Goal: Information Seeking & Learning: Get advice/opinions

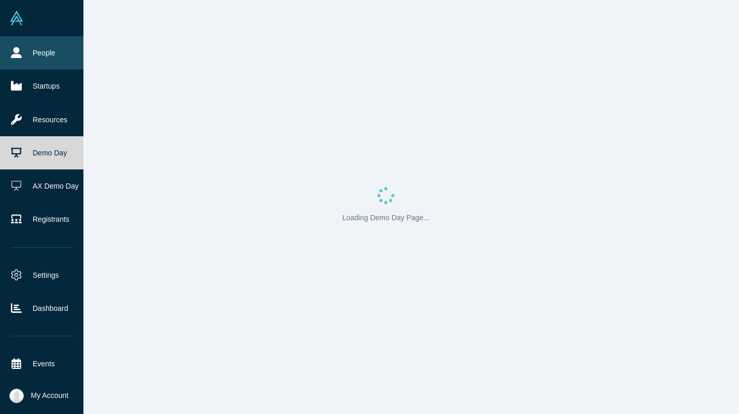
click at [13, 55] on icon at bounding box center [16, 52] width 11 height 11
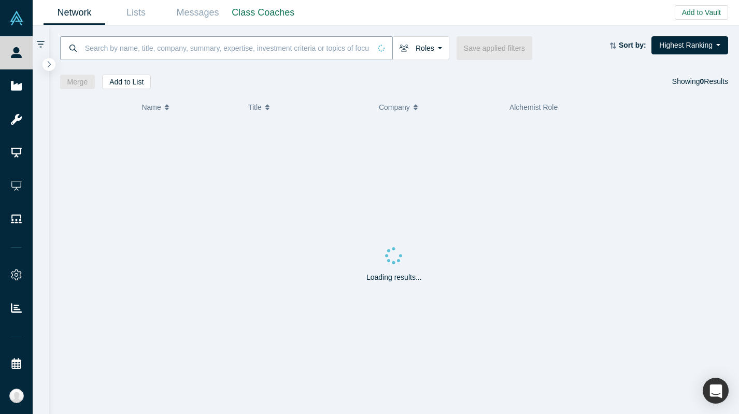
click at [203, 59] on input at bounding box center [227, 48] width 287 height 24
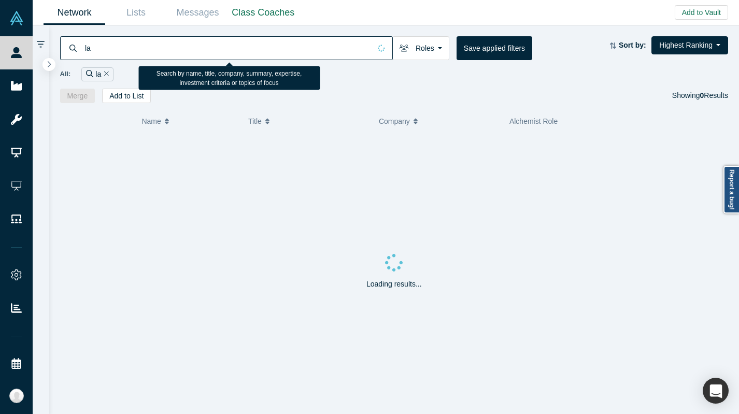
type input "l"
click at [96, 48] on input "althos health" at bounding box center [227, 48] width 287 height 24
type input "altos health"
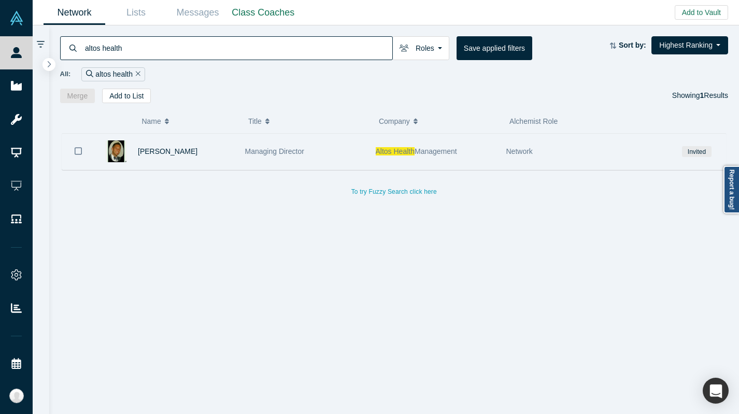
click at [178, 162] on div "[PERSON_NAME]" at bounding box center [186, 152] width 96 height 36
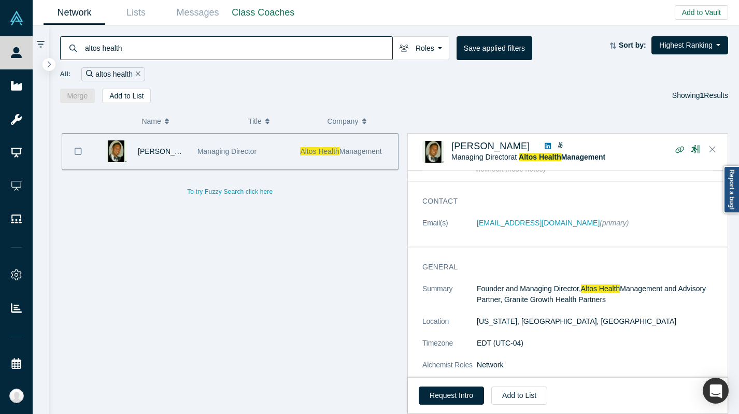
scroll to position [25, 0]
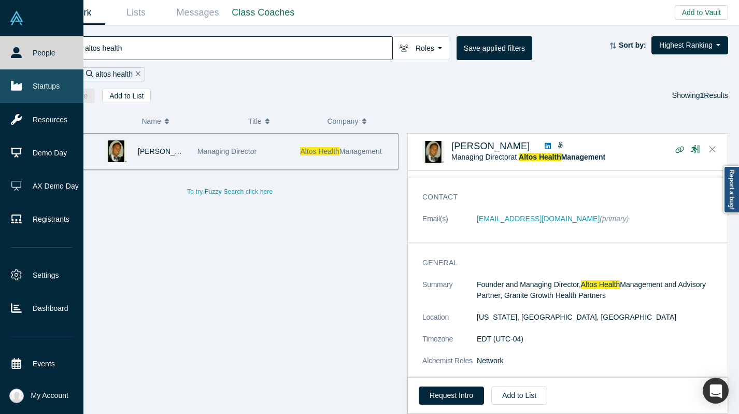
click at [27, 93] on link "Startups" at bounding box center [41, 85] width 83 height 33
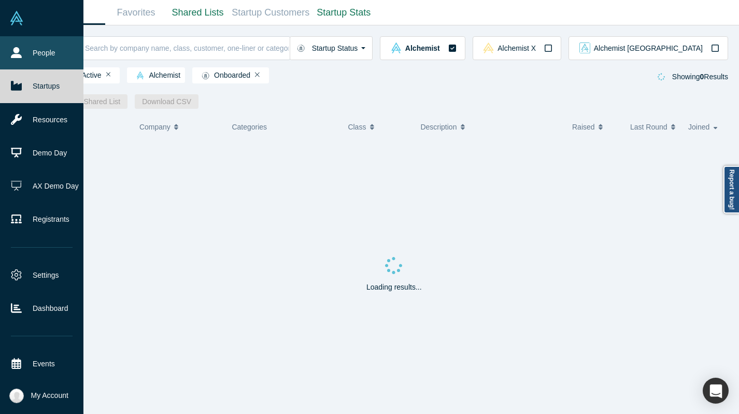
click at [44, 59] on link "People" at bounding box center [41, 52] width 83 height 33
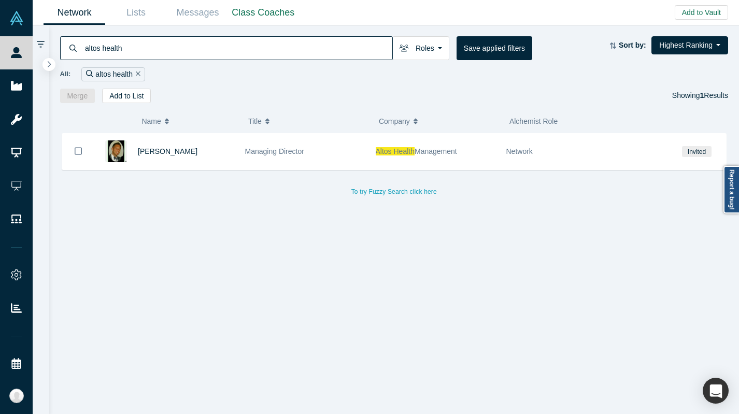
click at [140, 74] on div "altos health" at bounding box center [112, 74] width 63 height 14
click at [136, 72] on icon "Remove Filter" at bounding box center [138, 73] width 5 height 7
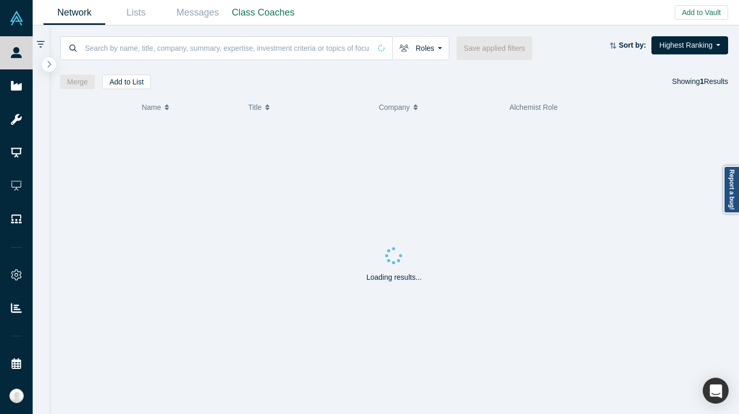
click at [47, 62] on icon "button" at bounding box center [49, 64] width 5 height 8
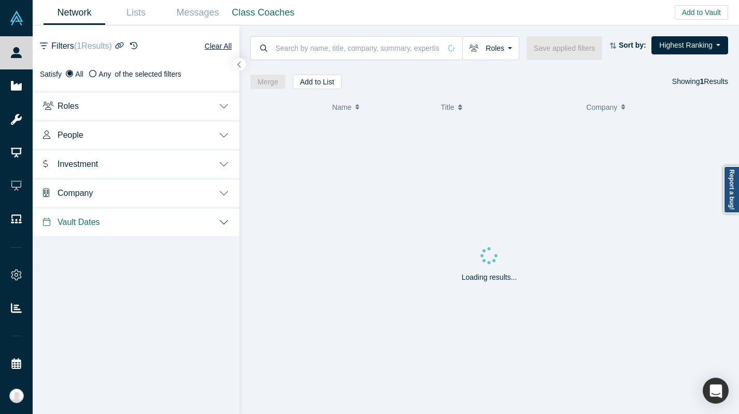
click at [156, 155] on button "Investment" at bounding box center [136, 163] width 207 height 29
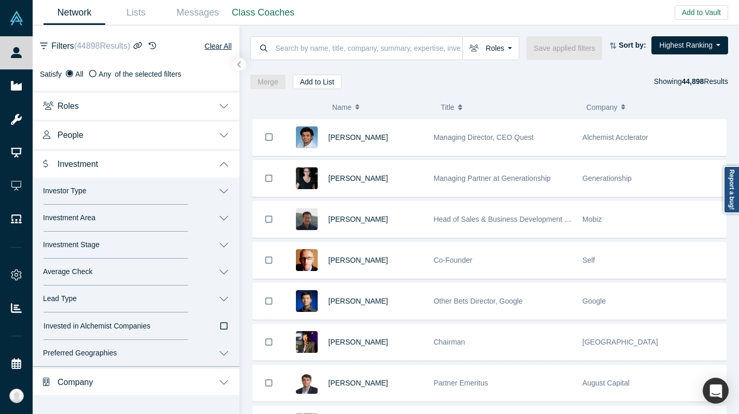
click at [156, 155] on button "Investment" at bounding box center [136, 163] width 207 height 29
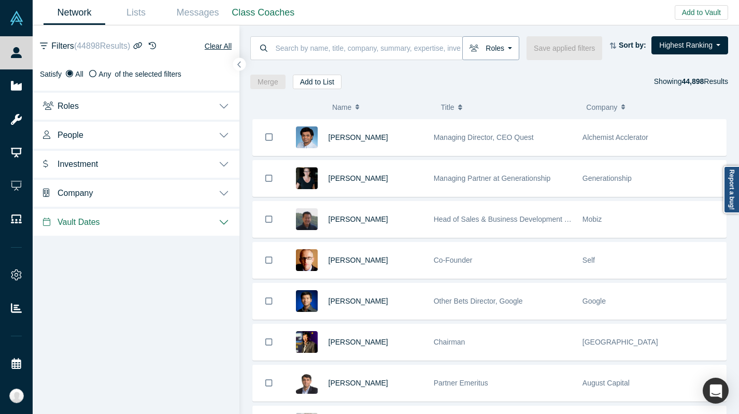
click at [491, 49] on button "Roles" at bounding box center [490, 48] width 57 height 24
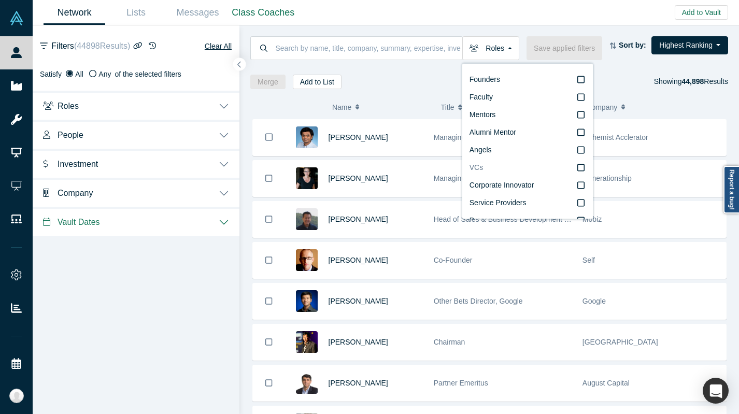
click at [497, 166] on label "VCs" at bounding box center [527, 168] width 116 height 18
click at [0, 0] on input "VCs" at bounding box center [0, 0] width 0 height 0
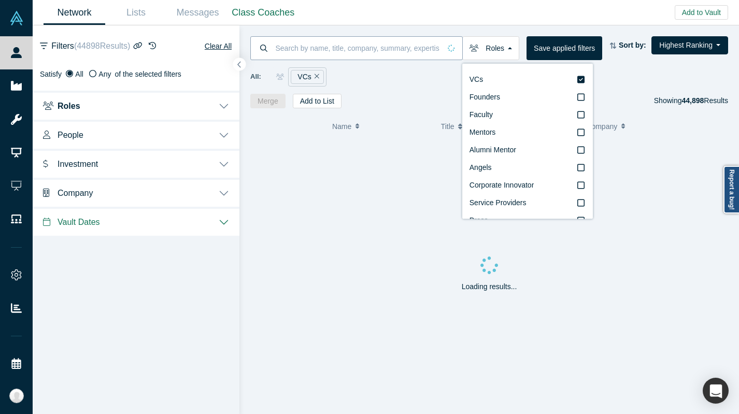
click at [375, 48] on input at bounding box center [358, 48] width 166 height 24
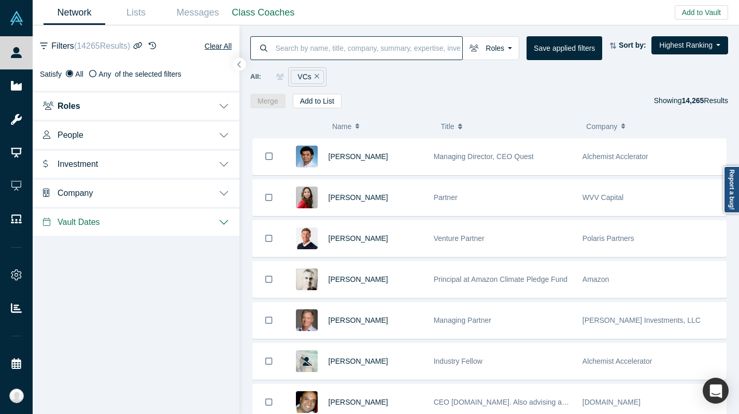
click at [210, 124] on button "People" at bounding box center [136, 134] width 207 height 29
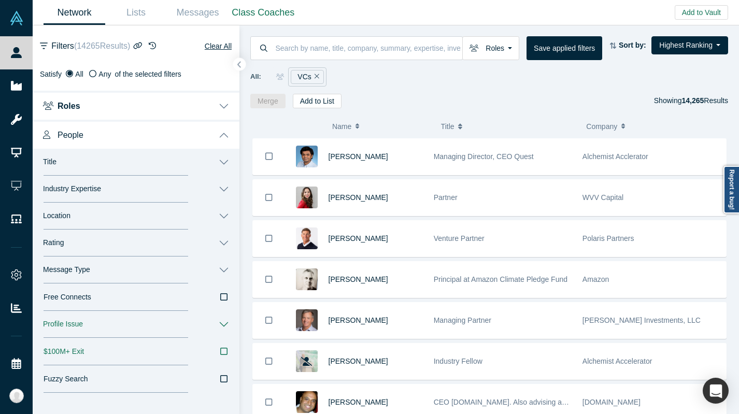
click at [159, 196] on button "Industry Expertise" at bounding box center [136, 189] width 207 height 27
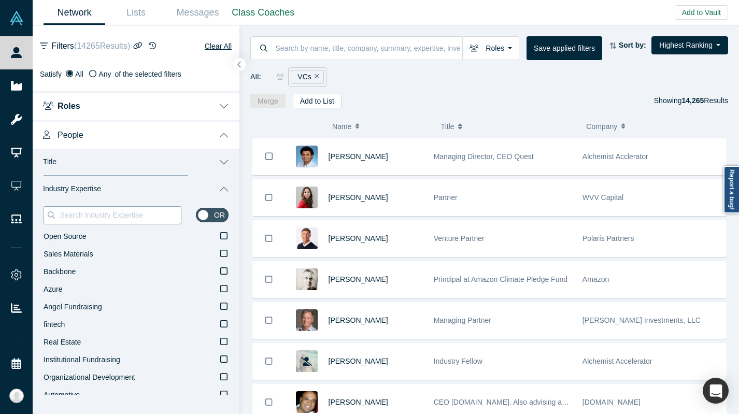
click at [129, 221] on div at bounding box center [113, 215] width 138 height 18
click at [127, 217] on input at bounding box center [120, 214] width 122 height 13
type input "Health"
click at [150, 273] on label "Healthcare" at bounding box center [136, 272] width 185 height 18
click at [0, 0] on input "Healthcare" at bounding box center [0, 0] width 0 height 0
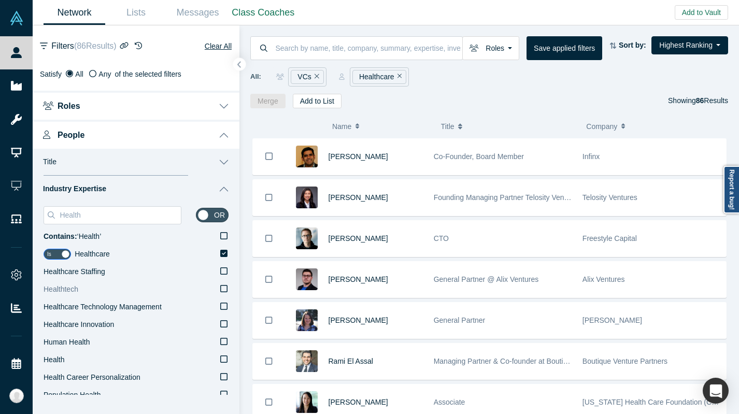
click at [184, 286] on label "Healthtech" at bounding box center [136, 290] width 185 height 18
click at [0, 0] on input "Healthtech" at bounding box center [0, 0] width 0 height 0
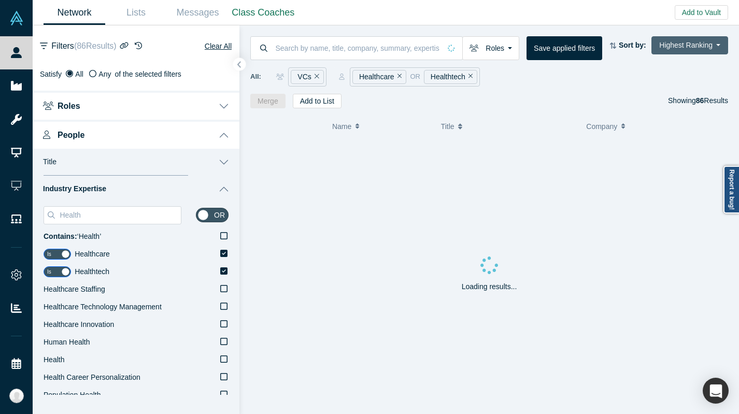
click at [681, 46] on button "Highest Ranking" at bounding box center [689, 45] width 77 height 18
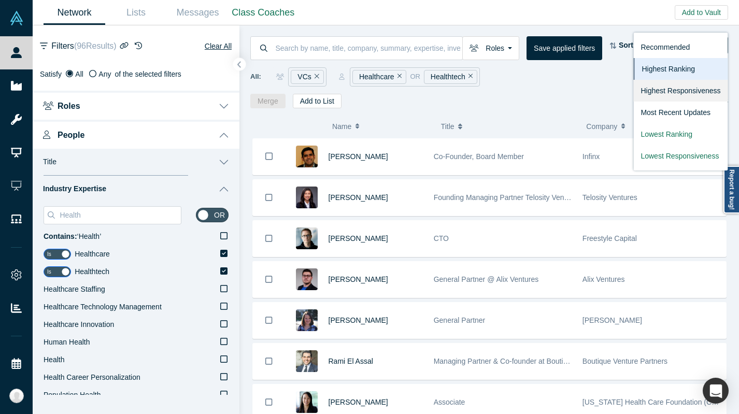
click at [657, 94] on link "Highest Responsiveness" at bounding box center [680, 91] width 94 height 22
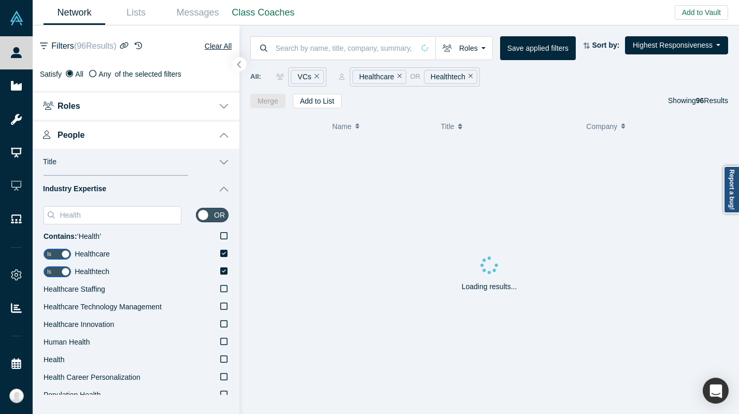
click at [241, 67] on icon "button" at bounding box center [239, 65] width 5 height 8
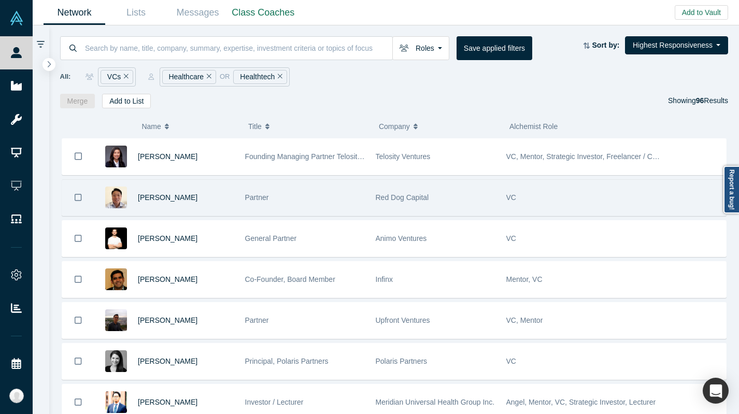
click at [281, 194] on div "Partner" at bounding box center [305, 198] width 120 height 36
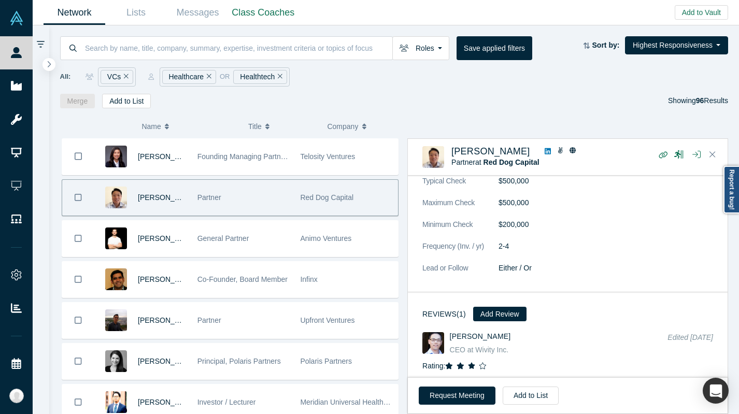
scroll to position [986, 0]
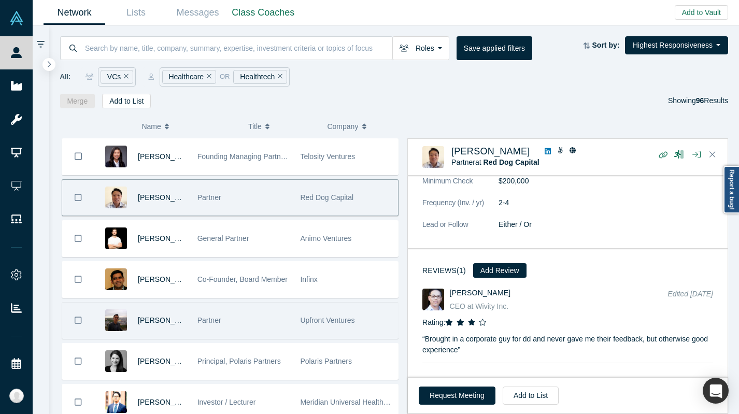
click at [272, 329] on div "Partner" at bounding box center [243, 321] width 92 height 36
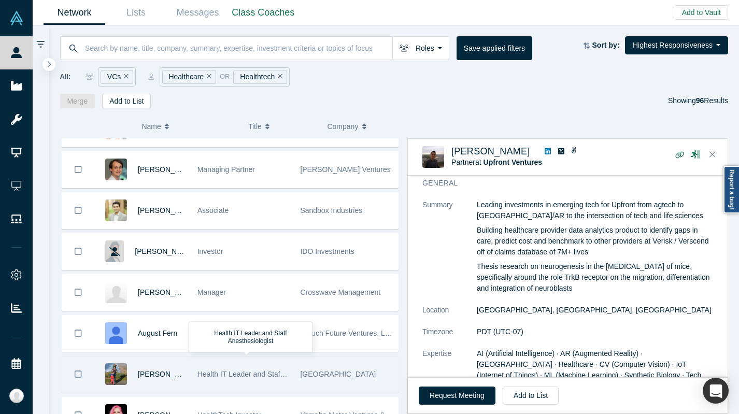
scroll to position [0, 0]
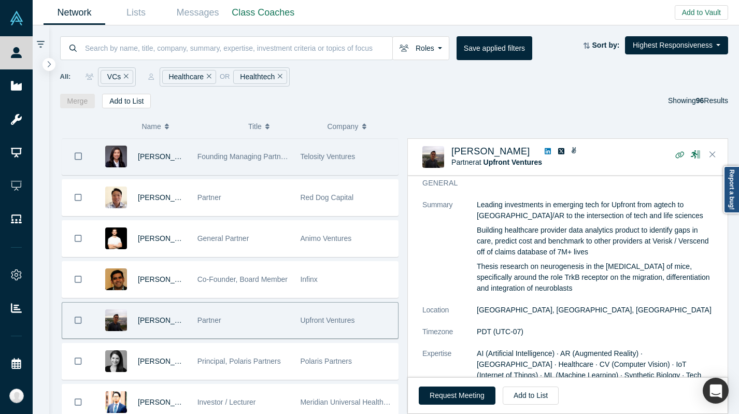
click at [261, 168] on div "Founding Managing Partner Telosity Ventures" at bounding box center [243, 157] width 92 height 36
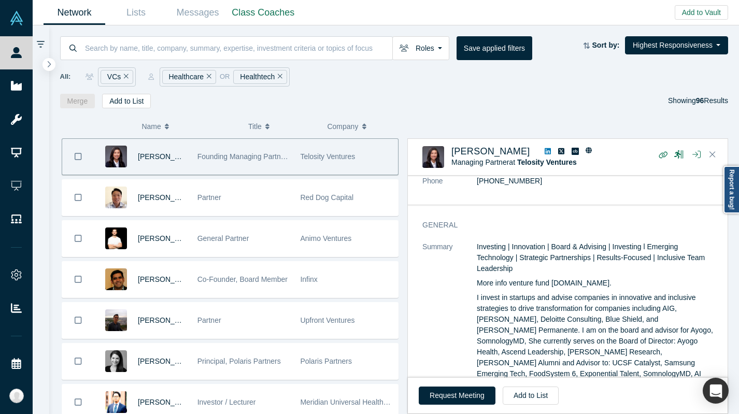
scroll to position [96, 0]
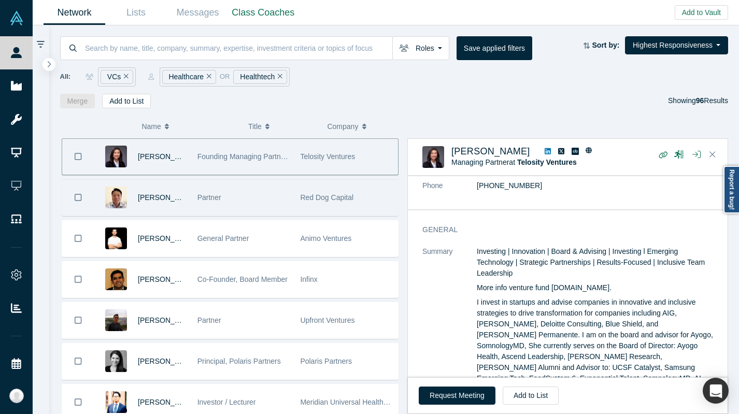
click at [276, 207] on div "Partner" at bounding box center [243, 198] width 92 height 36
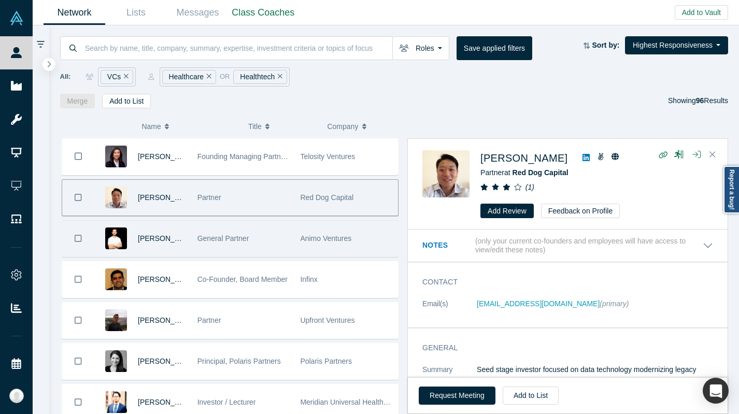
click at [274, 236] on div "General Partner" at bounding box center [243, 239] width 92 height 36
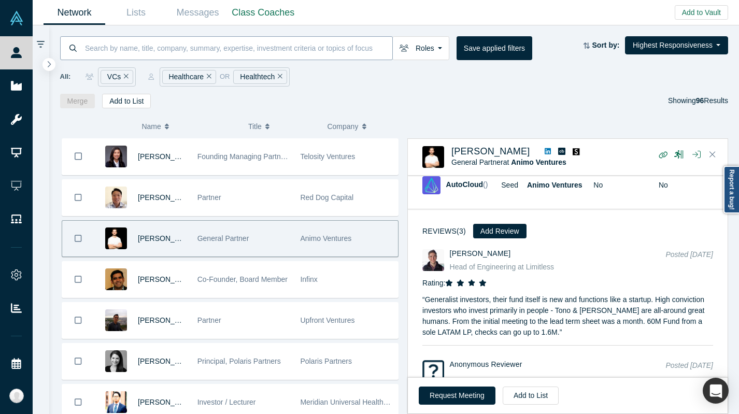
click at [187, 49] on input at bounding box center [238, 48] width 308 height 24
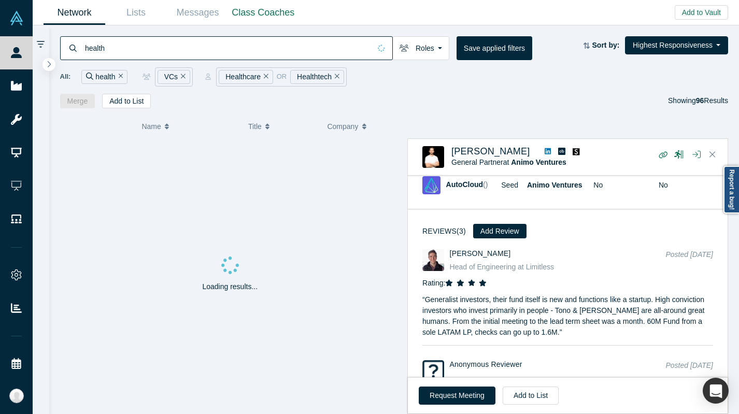
click at [264, 76] on icon "Remove Filter" at bounding box center [266, 76] width 5 height 7
click at [264, 76] on icon "Remove Filter" at bounding box center [265, 76] width 5 height 7
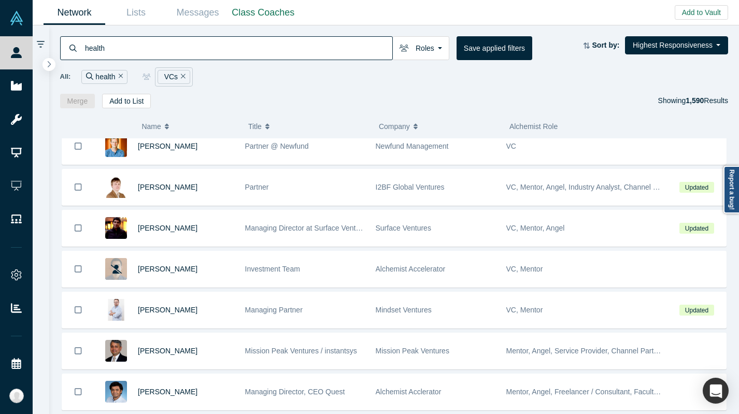
scroll to position [63, 0]
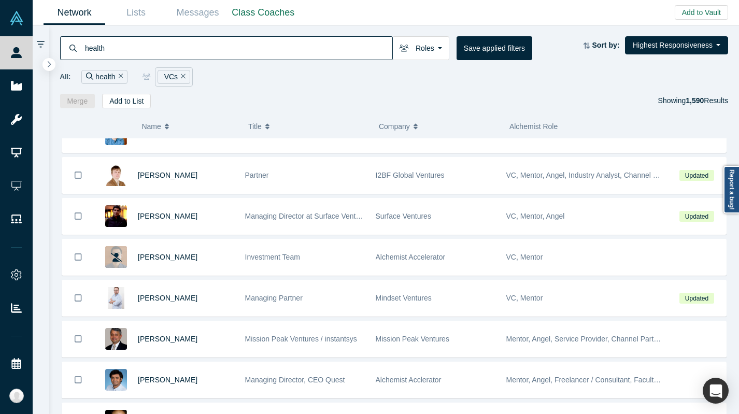
click at [389, 299] on span "Mindset Ventures" at bounding box center [404, 298] width 56 height 8
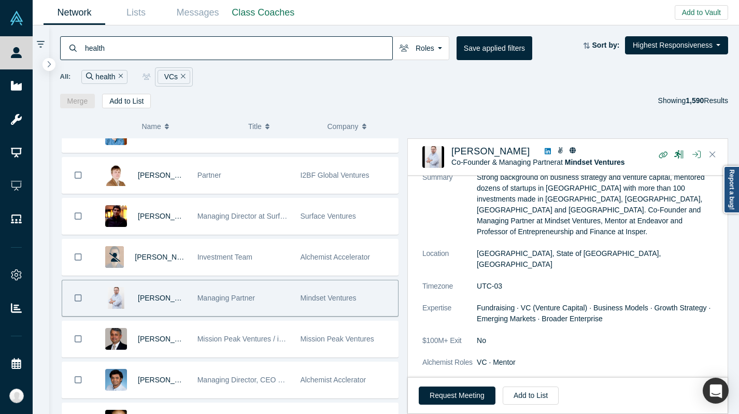
scroll to position [189, 0]
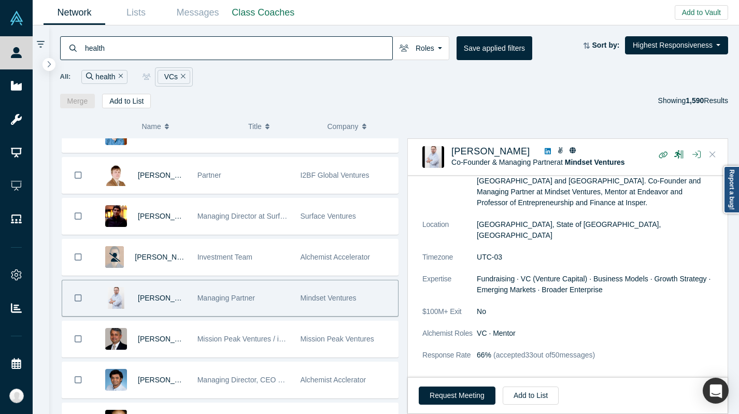
click at [711, 151] on icon "Close" at bounding box center [712, 154] width 6 height 9
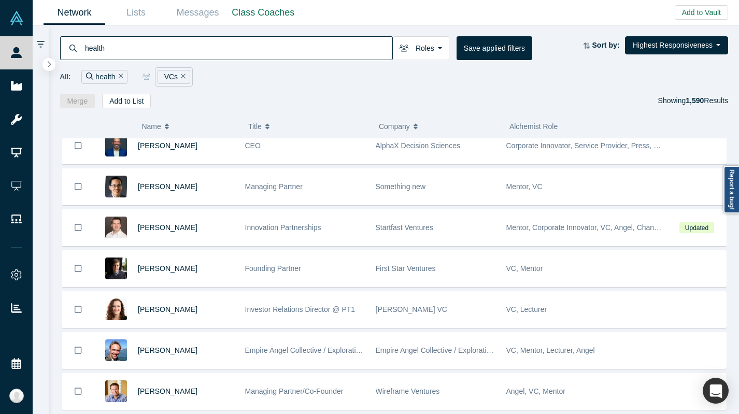
scroll to position [675, 0]
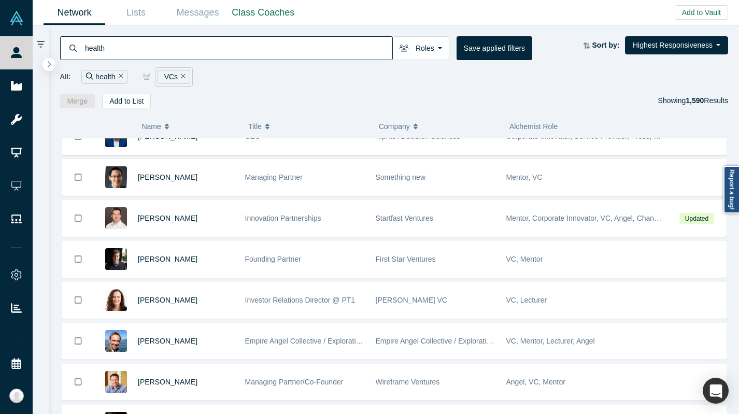
click at [423, 294] on div "[PERSON_NAME] VC" at bounding box center [436, 300] width 120 height 36
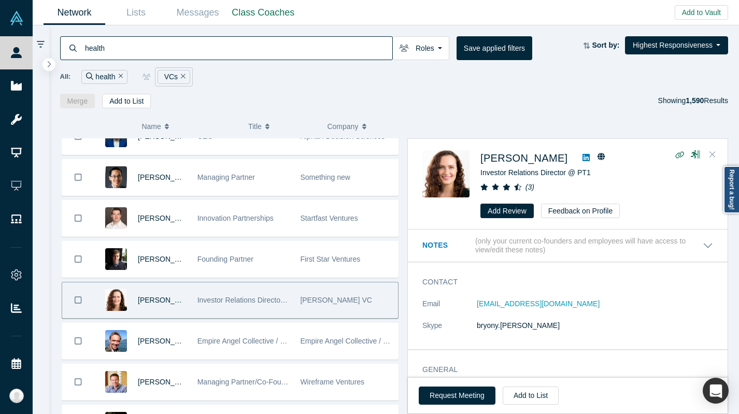
click at [718, 151] on button "Close" at bounding box center [713, 155] width 16 height 17
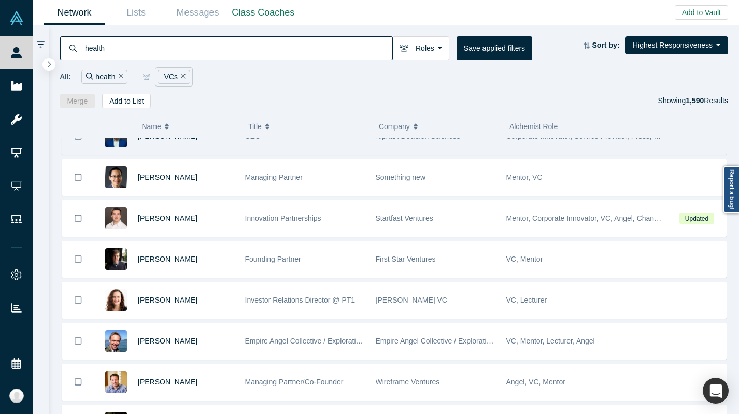
click at [715, 151] on div at bounding box center [697, 137] width 58 height 36
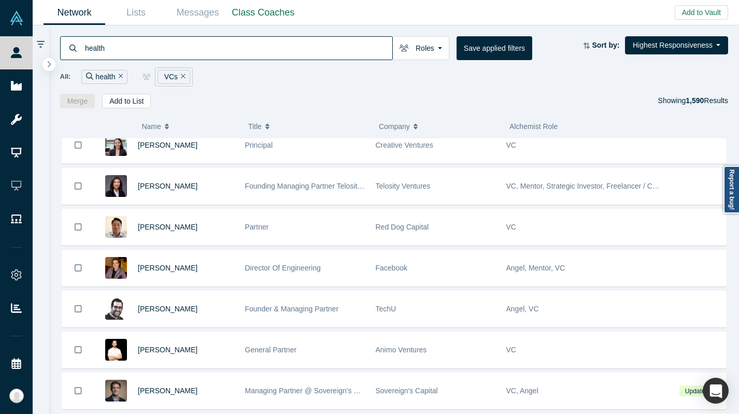
scroll to position [1177, 0]
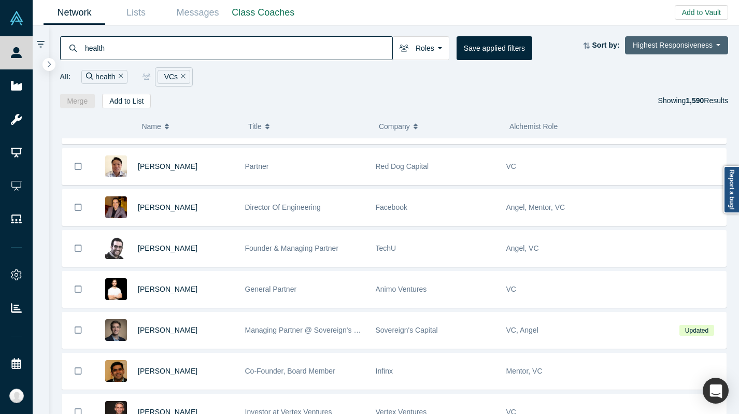
click at [673, 36] on button "Highest Responsiveness" at bounding box center [676, 45] width 103 height 18
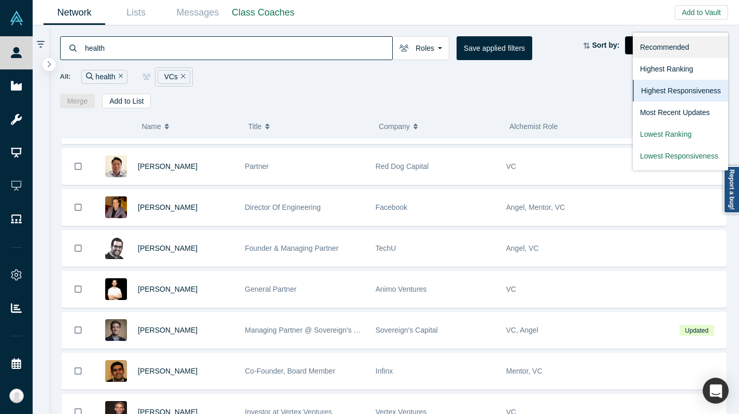
click at [671, 45] on link "Recommended" at bounding box center [680, 47] width 95 height 22
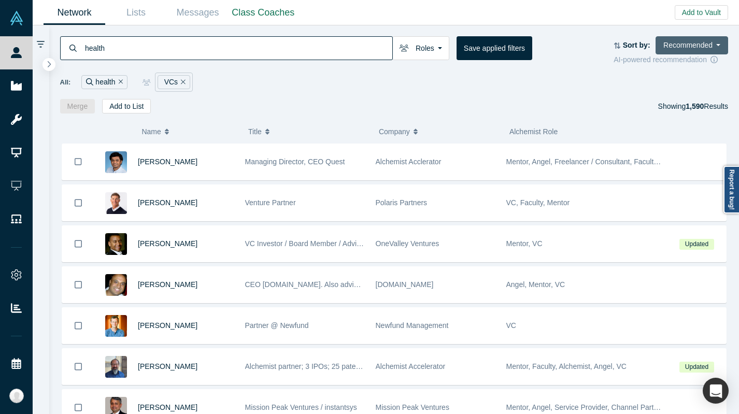
click at [687, 52] on button "Recommended" at bounding box center [692, 45] width 73 height 18
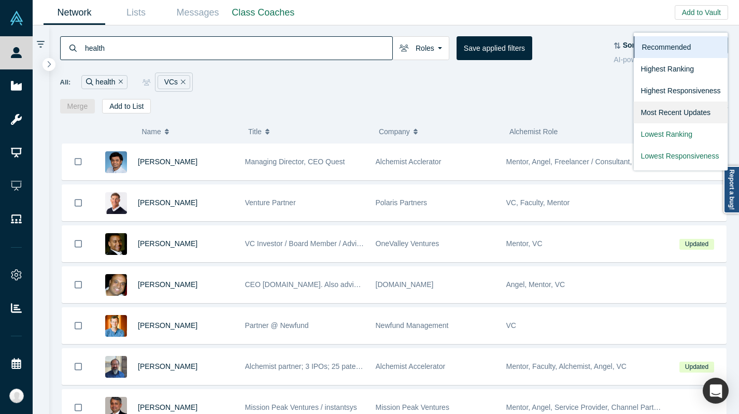
click at [671, 110] on link "Most Recent Updates" at bounding box center [680, 113] width 94 height 22
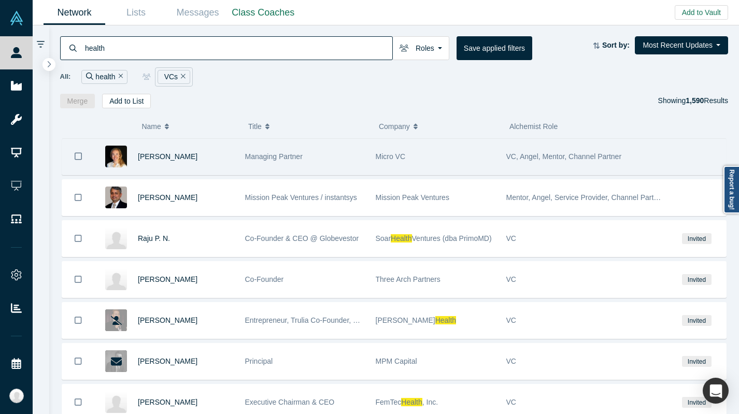
click at [403, 161] on div "Micro VC" at bounding box center [436, 157] width 120 height 36
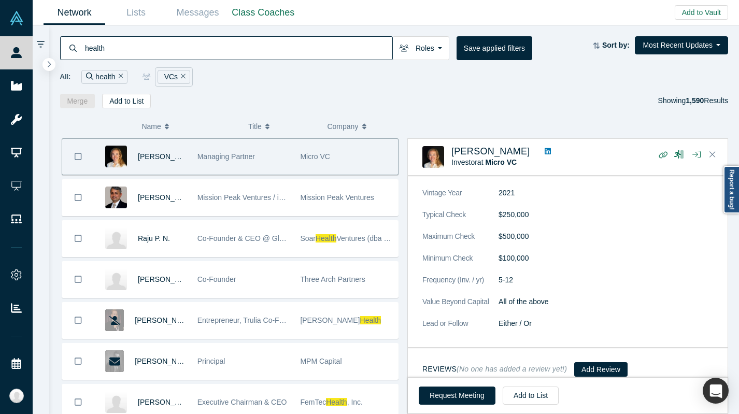
scroll to position [1049, 0]
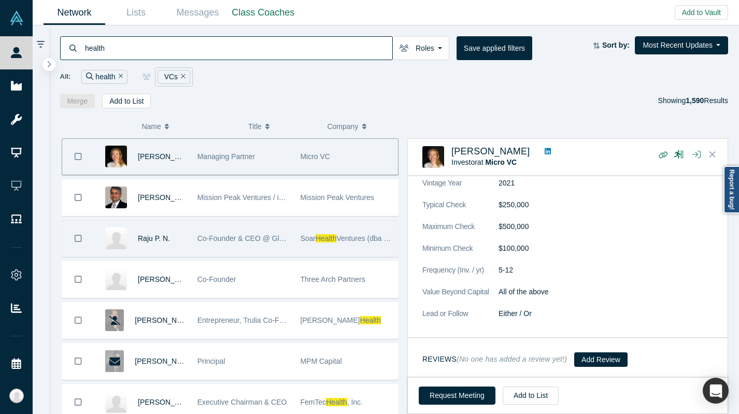
click at [286, 231] on div "Co-Founder & CEO @ Globevestor" at bounding box center [243, 239] width 92 height 36
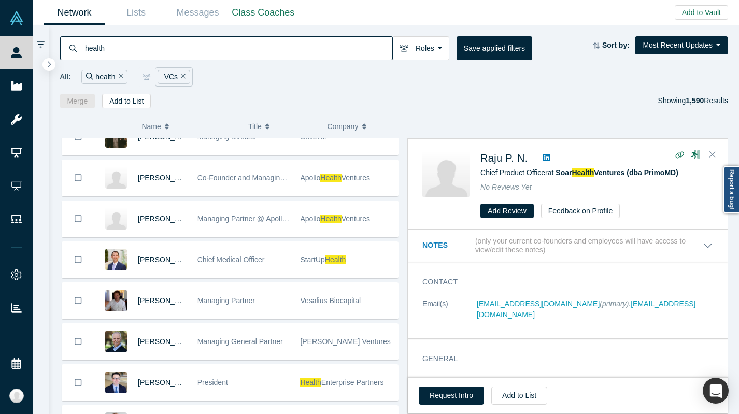
scroll to position [1601, 0]
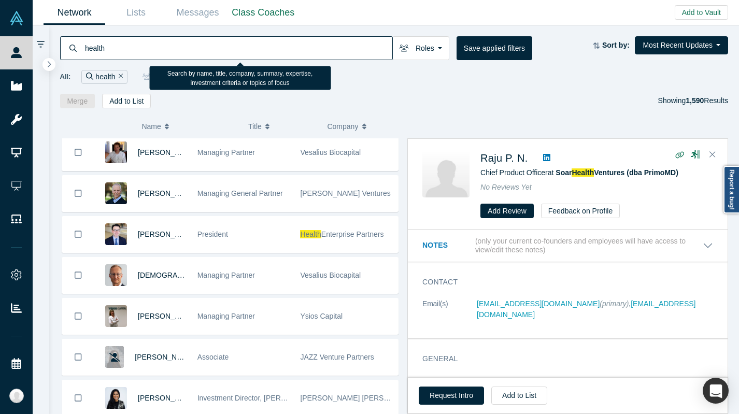
click at [125, 47] on input "health" at bounding box center [238, 48] width 308 height 24
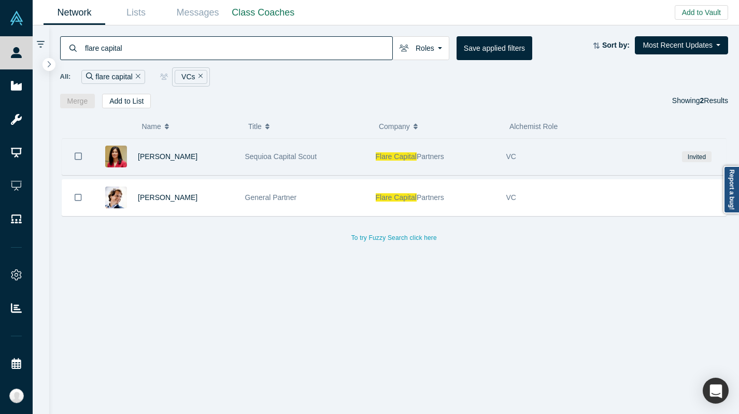
click at [429, 152] on span "Partners" at bounding box center [430, 156] width 27 height 8
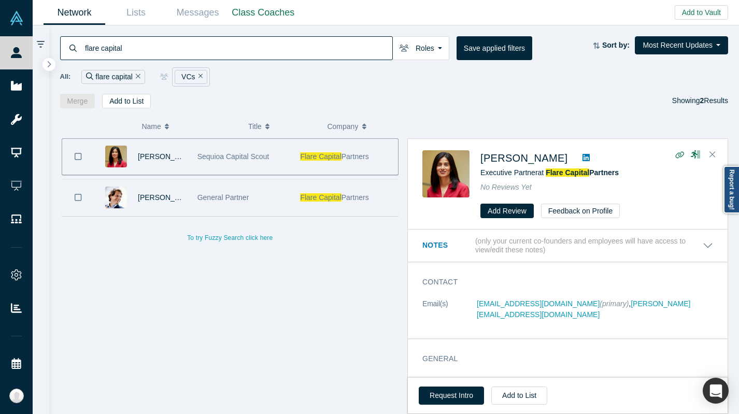
click at [328, 207] on div "Flare Capital Partners" at bounding box center [346, 198] width 92 height 36
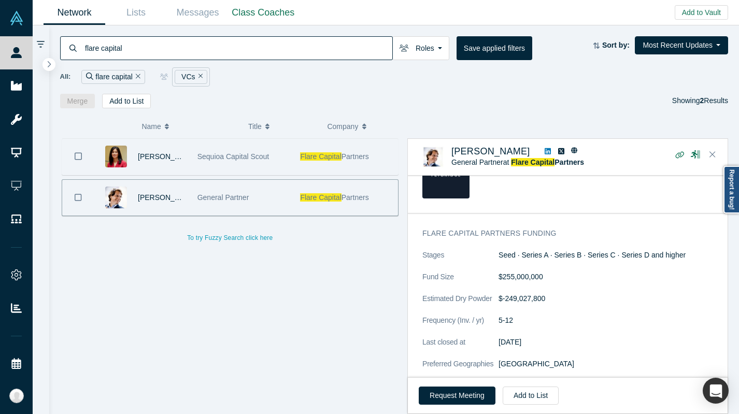
scroll to position [458, 0]
click at [84, 53] on input "flare capital" at bounding box center [238, 48] width 308 height 24
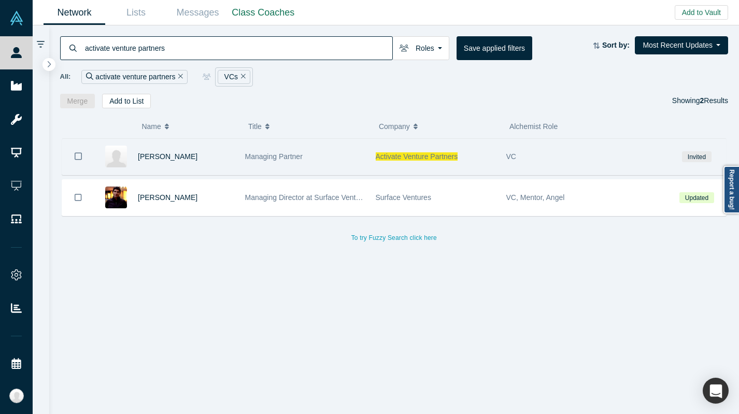
click at [225, 168] on div "[PERSON_NAME]" at bounding box center [186, 157] width 96 height 36
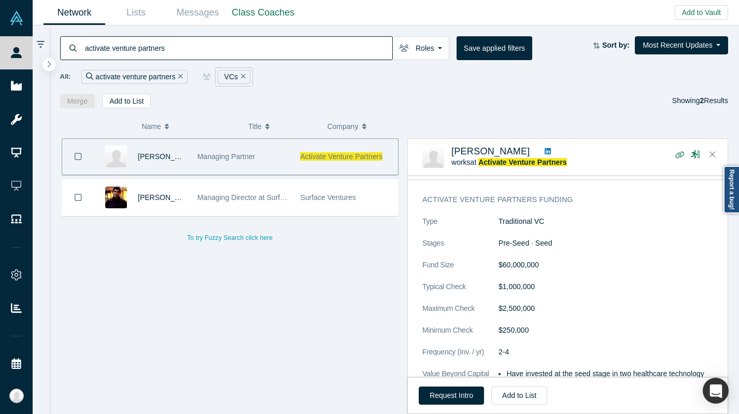
scroll to position [391, 0]
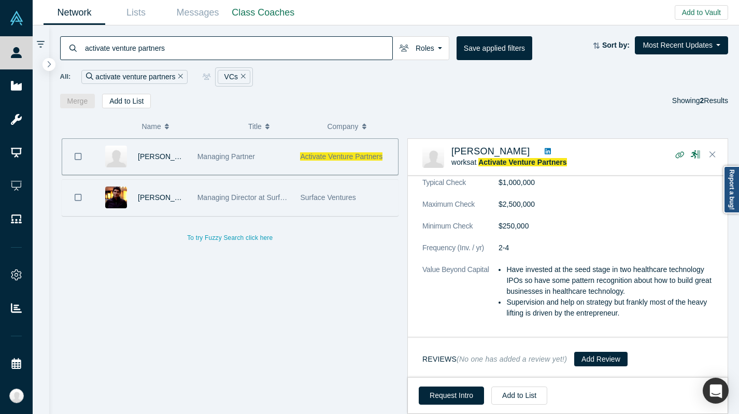
click at [346, 197] on span "Surface Ventures" at bounding box center [327, 197] width 55 height 8
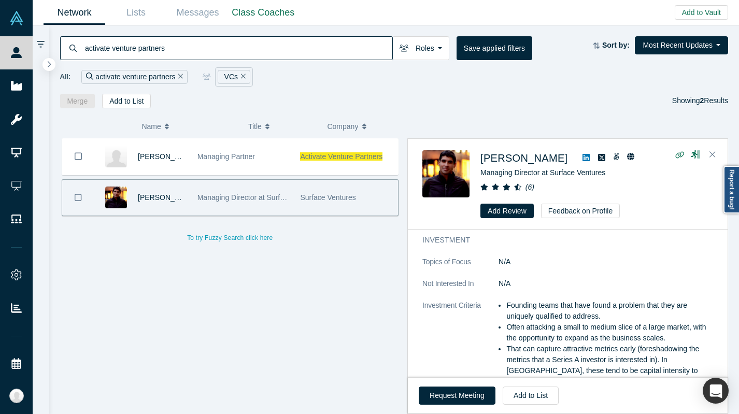
scroll to position [0, 0]
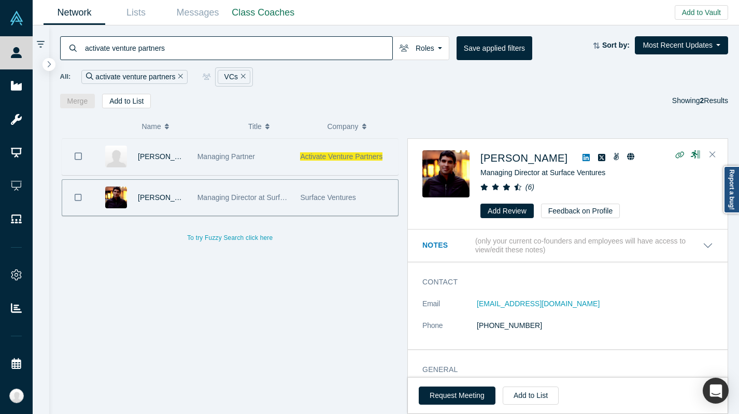
click at [308, 165] on div "Activate Venture Partners" at bounding box center [346, 157] width 92 height 36
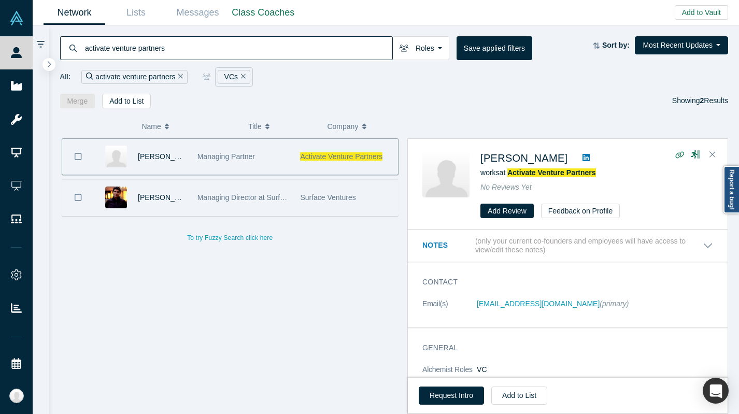
click at [230, 42] on input "activate venture partners" at bounding box center [238, 48] width 308 height 24
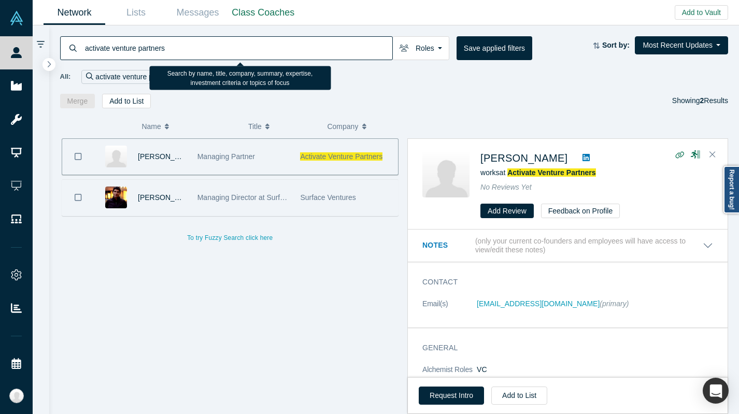
click at [230, 42] on input "activate venture partners" at bounding box center [238, 48] width 308 height 24
paste input "Caduceus Capital P"
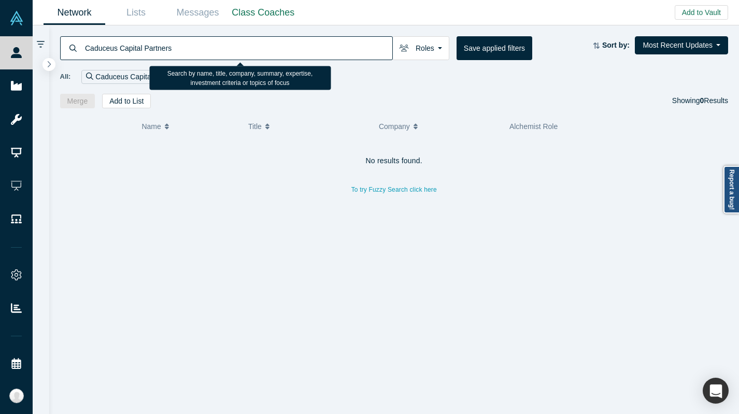
click at [163, 45] on input "Caduceus Capital Partners" at bounding box center [238, 48] width 308 height 24
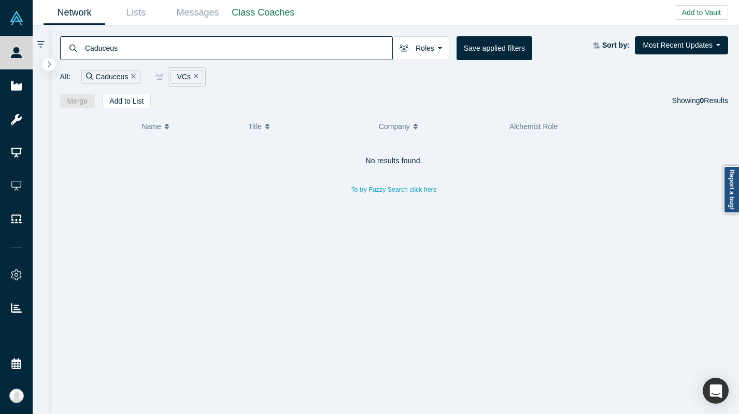
click at [179, 61] on div "All: Caduceus VCs" at bounding box center [394, 73] width 668 height 26
click at [174, 52] on input "Caduceus" at bounding box center [238, 48] width 308 height 24
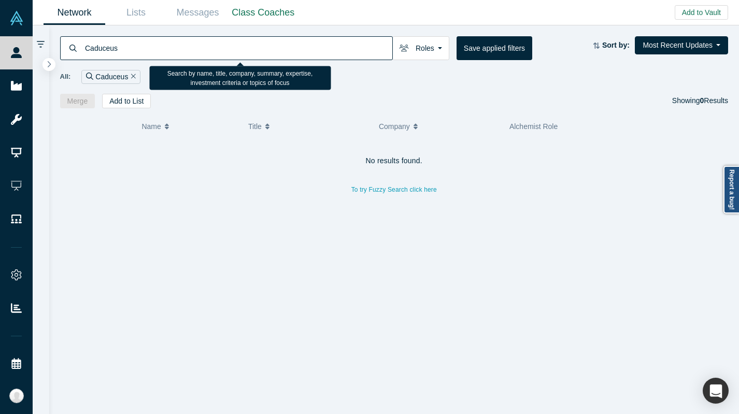
click at [174, 52] on input "Caduceus" at bounding box center [238, 48] width 308 height 24
paste input "[PERSON_NAME] Capital"
click at [174, 52] on input "[PERSON_NAME] Capital" at bounding box center [238, 48] width 308 height 24
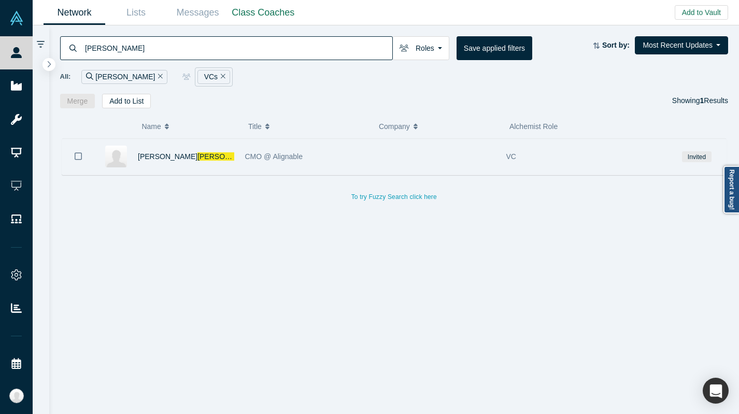
click at [324, 152] on div "CMO @ Alignable" at bounding box center [305, 157] width 120 height 36
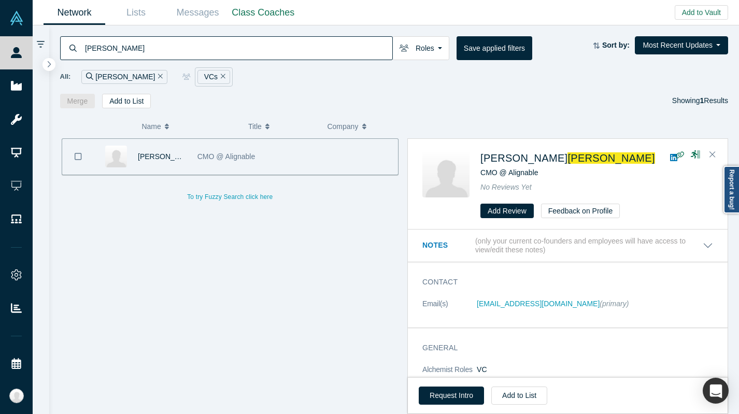
click at [215, 45] on input "[PERSON_NAME]" at bounding box center [238, 48] width 308 height 24
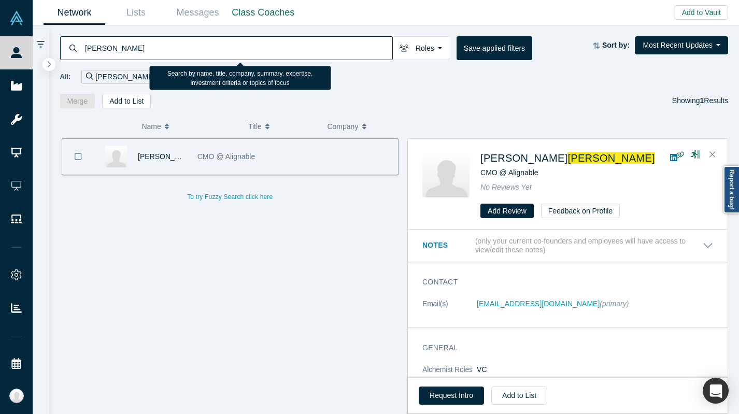
click at [215, 45] on input "[PERSON_NAME]" at bounding box center [238, 48] width 308 height 24
paste input "Heal Ventures"
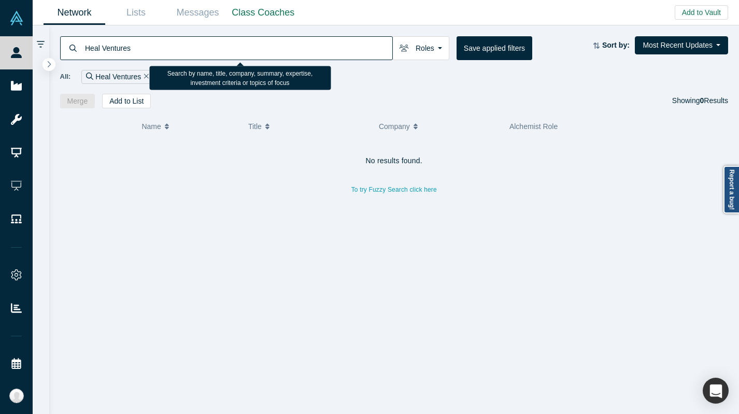
click at [215, 45] on input "Heal Ventures" at bounding box center [238, 48] width 308 height 24
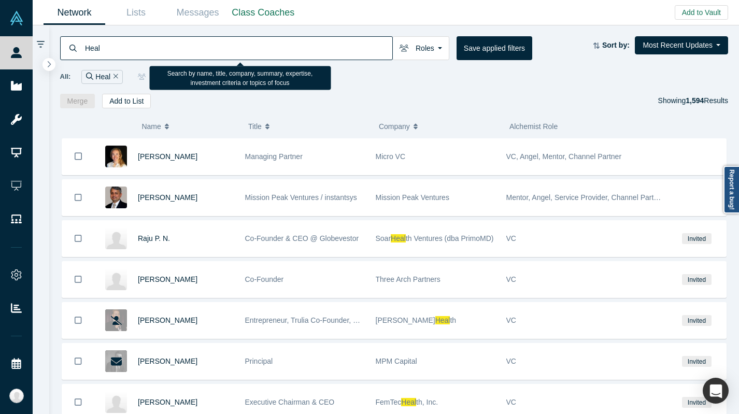
click at [294, 46] on input "Heal" at bounding box center [238, 48] width 308 height 24
paste input "Fabric VC"
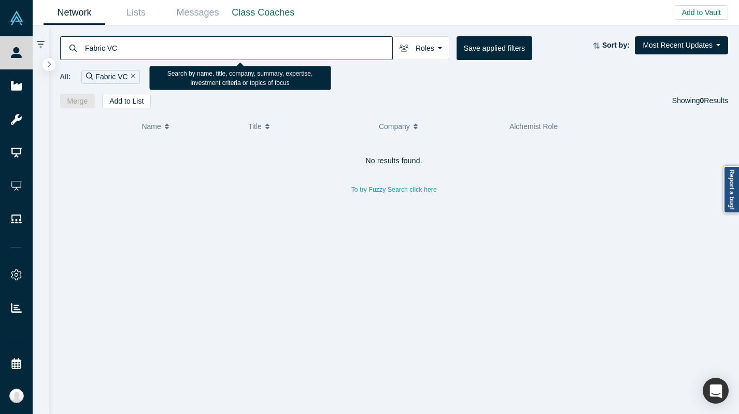
click at [294, 46] on input "Fabric VC" at bounding box center [238, 48] width 308 height 24
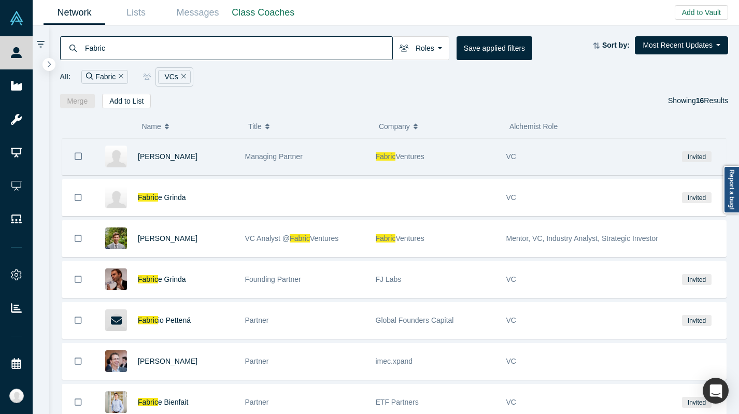
click at [318, 158] on div "Managing Partner" at bounding box center [305, 157] width 120 height 36
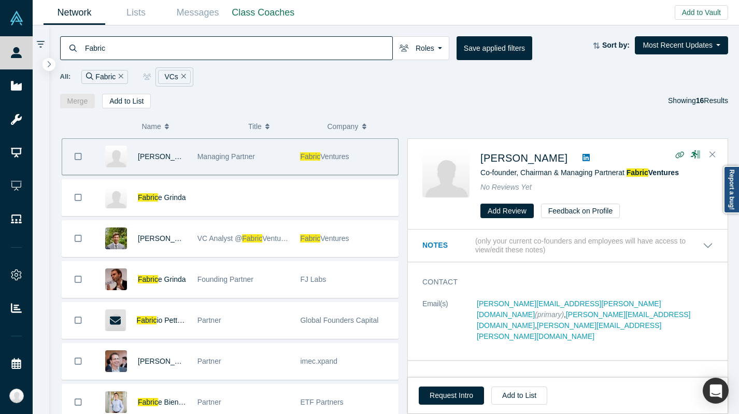
click at [135, 51] on input "Fabric" at bounding box center [238, 48] width 308 height 24
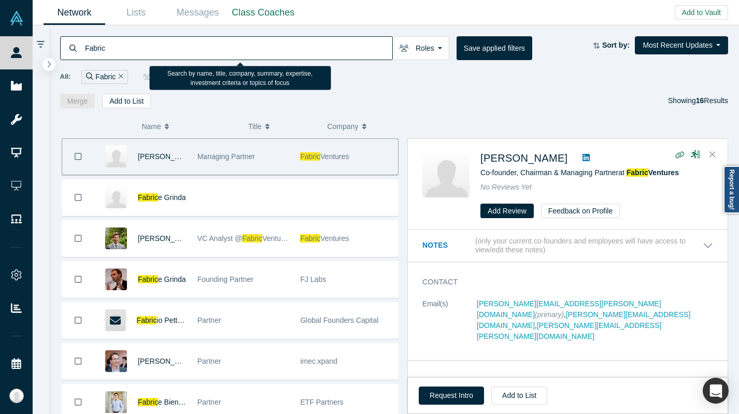
click at [135, 51] on input "Fabric" at bounding box center [238, 48] width 308 height 24
paste input "[PERSON_NAME] Ventures"
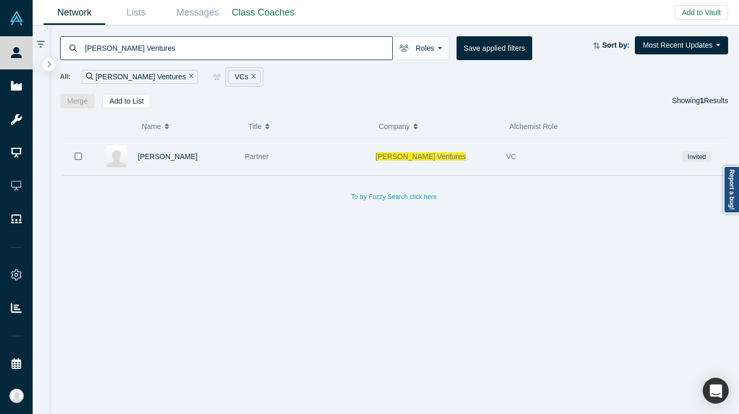
click at [288, 170] on div "Partner" at bounding box center [305, 157] width 120 height 36
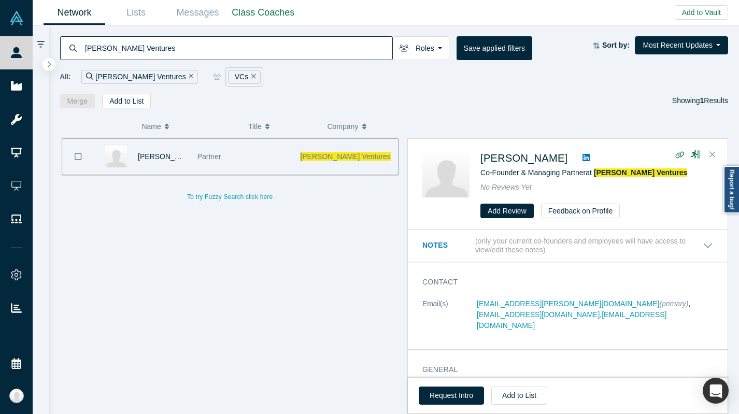
click at [582, 156] on icon at bounding box center [585, 157] width 7 height 8
click at [255, 41] on input "[PERSON_NAME] Ventures" at bounding box center [238, 48] width 308 height 24
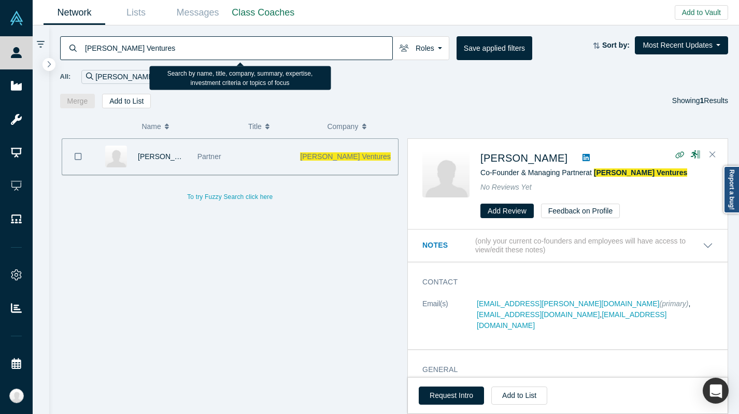
click at [255, 41] on input "[PERSON_NAME] Ventures" at bounding box center [238, 48] width 308 height 24
paste input "Foundt Capital"
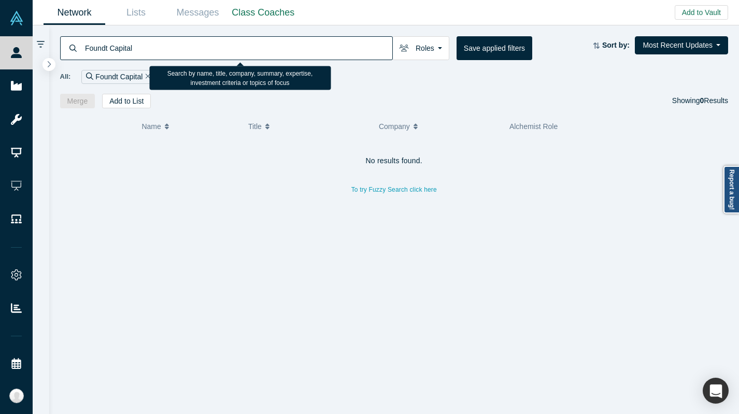
click at [255, 41] on input "Foundt Capital" at bounding box center [238, 48] width 308 height 24
click at [230, 44] on input "Foundt Capital" at bounding box center [238, 48] width 308 height 24
type input "Foundt"
